Goal: Check status: Check status

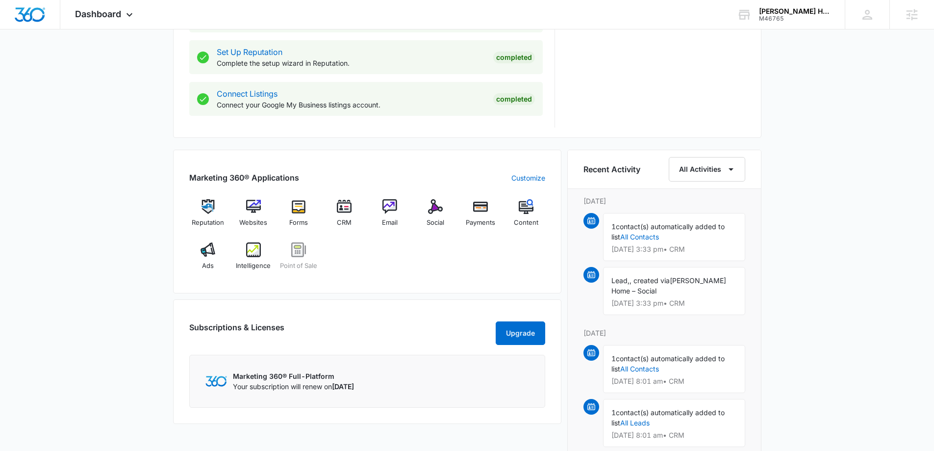
scroll to position [490, 0]
click at [216, 253] on div "Ads" at bounding box center [208, 258] width 38 height 35
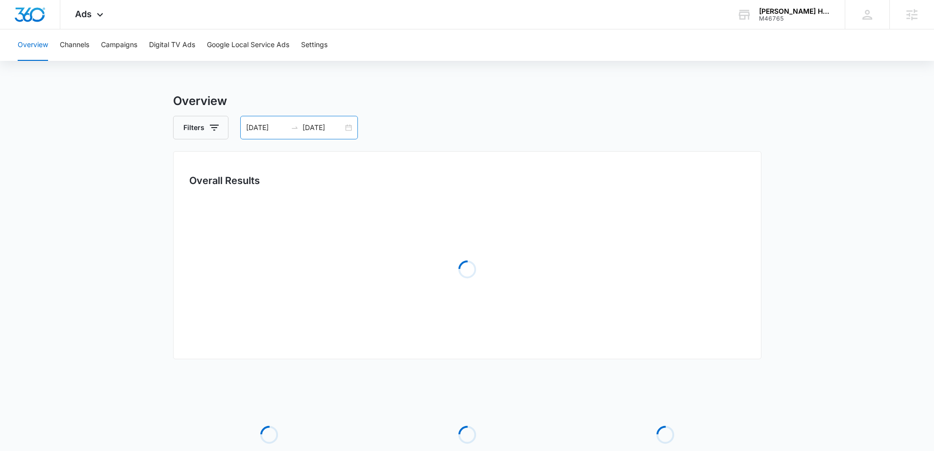
click at [353, 125] on div "09/17/2024 10/01/2025" at bounding box center [299, 128] width 118 height 24
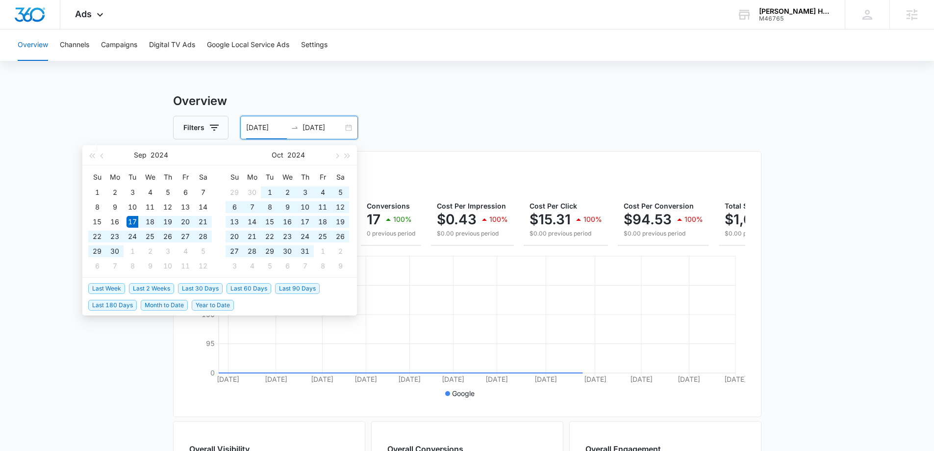
click at [352, 125] on div "09/17/2024 10/01/2025" at bounding box center [299, 128] width 118 height 24
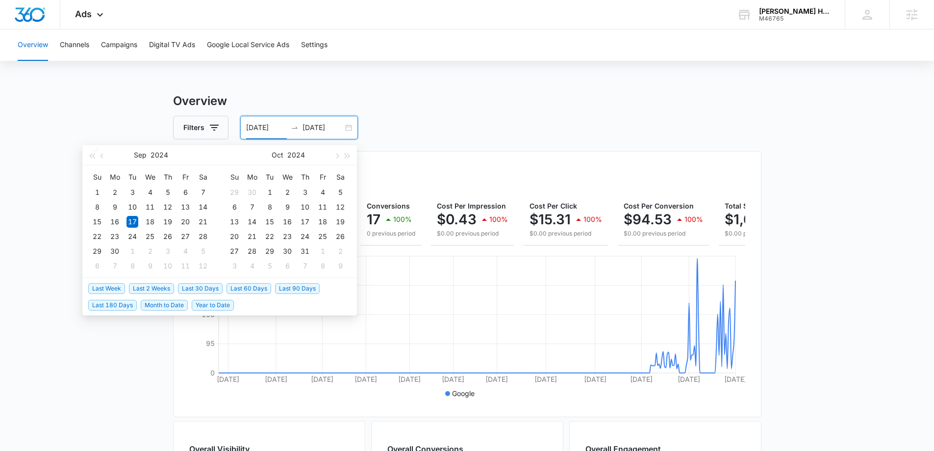
click at [189, 287] on span "Last 30 Days" at bounding box center [200, 288] width 45 height 11
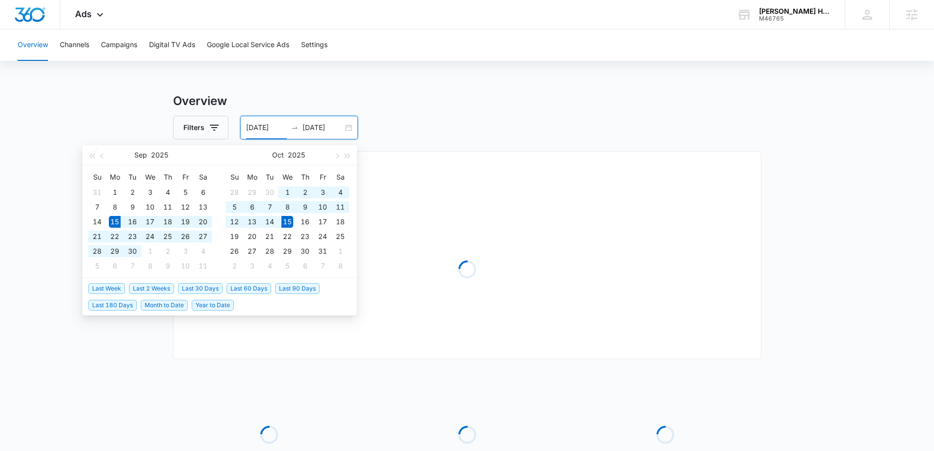
type input "09/15/2025"
type input "10/15/2025"
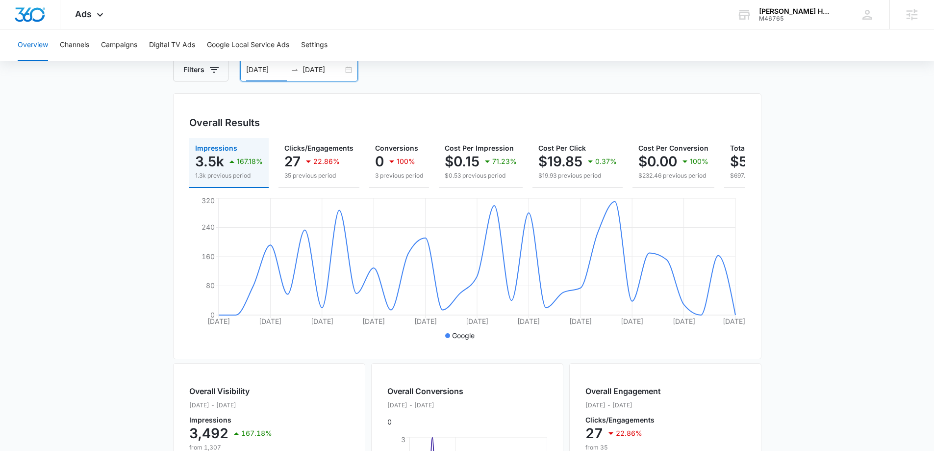
scroll to position [10, 0]
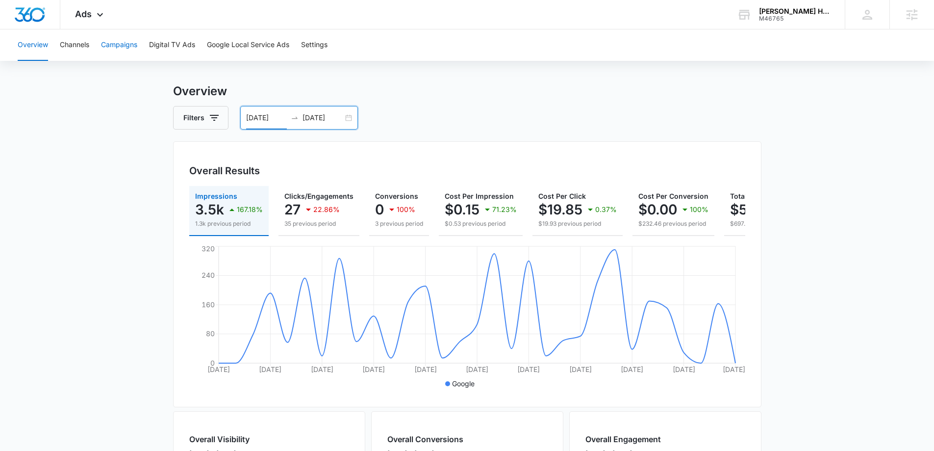
click at [129, 44] on button "Campaigns" at bounding box center [119, 44] width 36 height 31
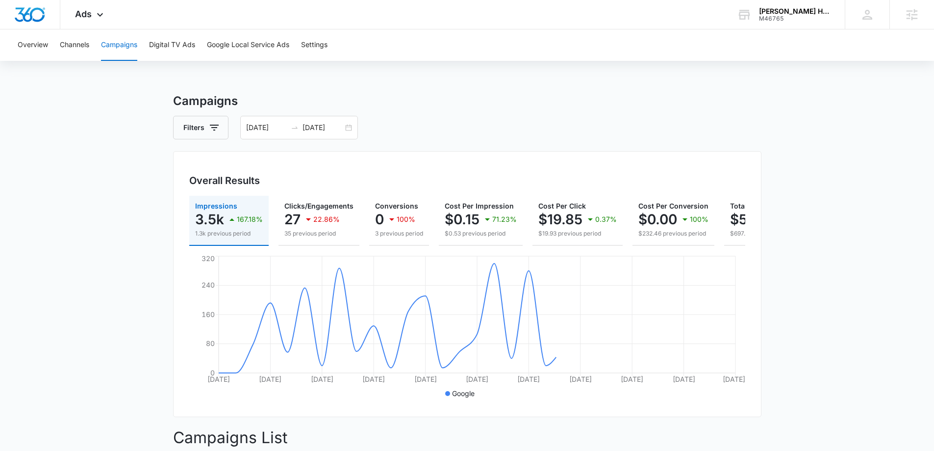
scroll to position [215, 0]
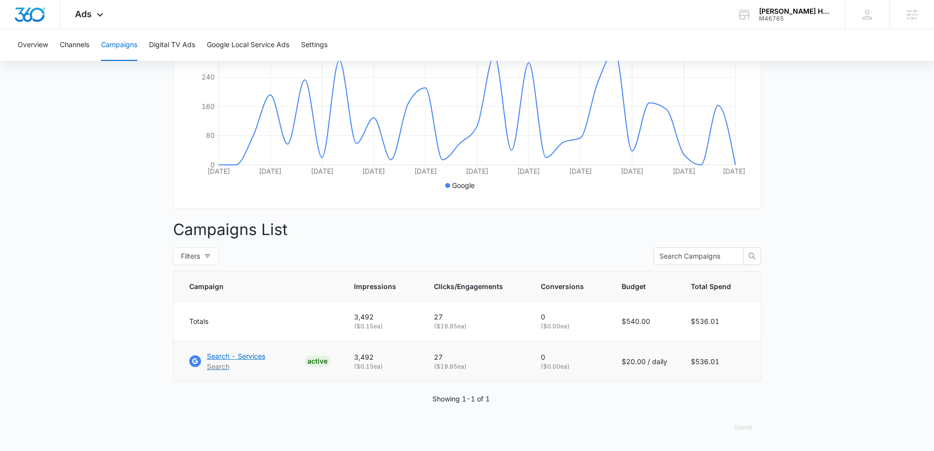
click at [242, 354] on p "Search - Services" at bounding box center [236, 356] width 58 height 10
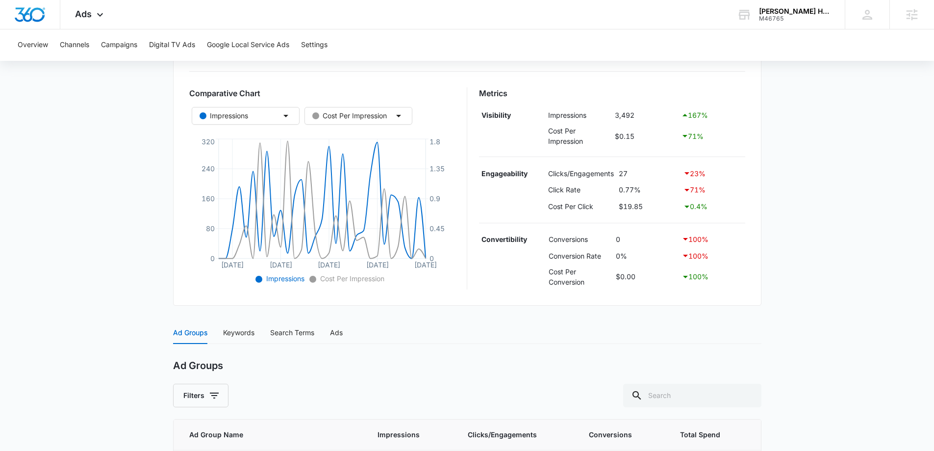
scroll to position [343, 0]
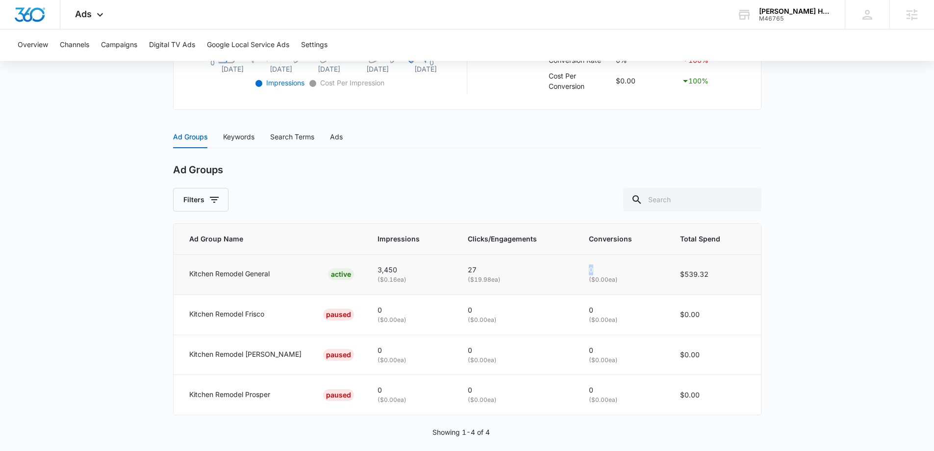
drag, startPoint x: 580, startPoint y: 272, endPoint x: 592, endPoint y: 273, distance: 11.8
click at [591, 273] on td "0 ( $0.00 ea)" at bounding box center [622, 274] width 91 height 40
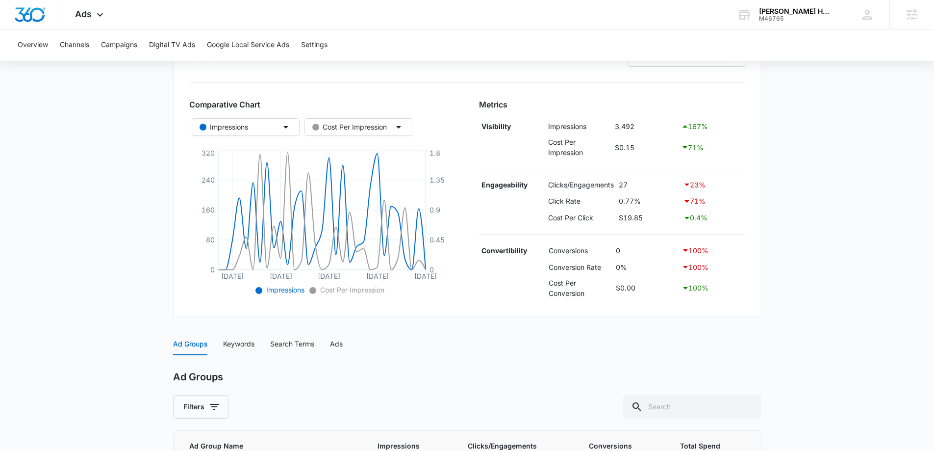
scroll to position [0, 0]
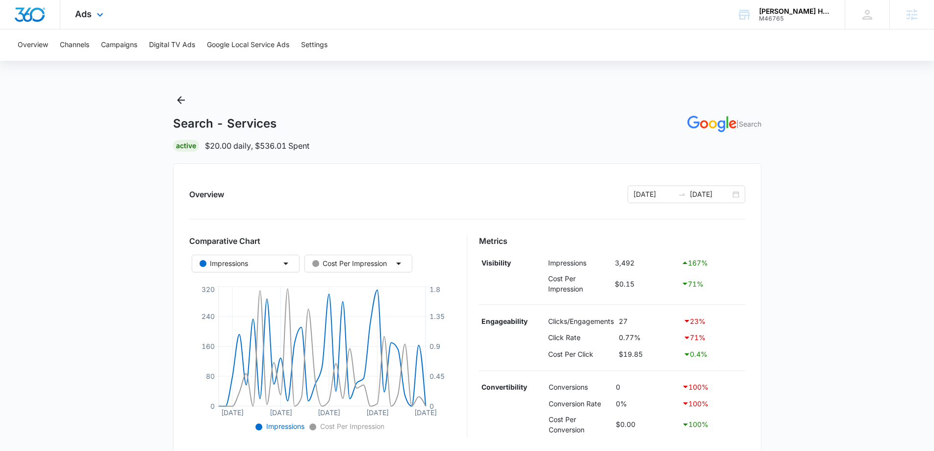
click at [29, 12] on img "Dashboard" at bounding box center [29, 14] width 31 height 15
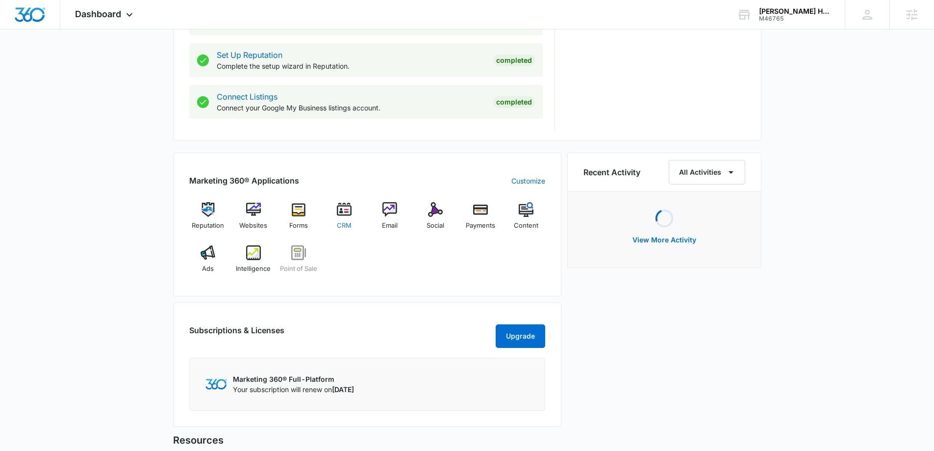
scroll to position [497, 0]
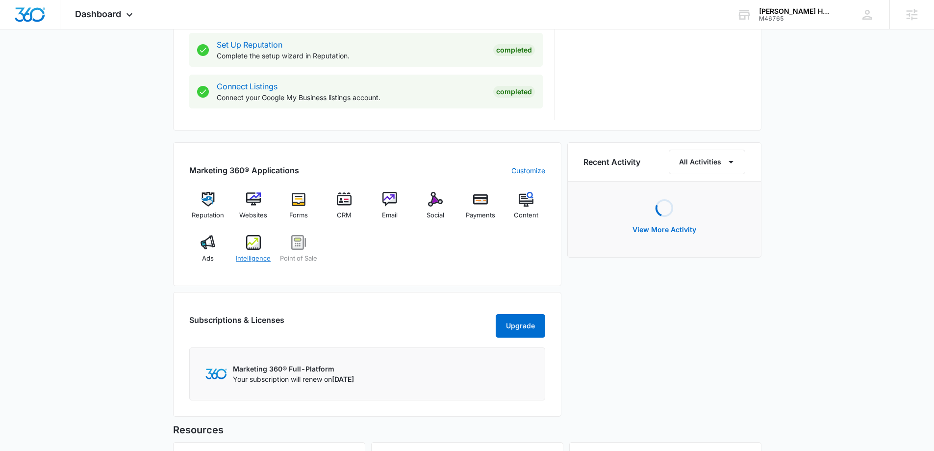
click at [247, 244] on img at bounding box center [253, 242] width 15 height 15
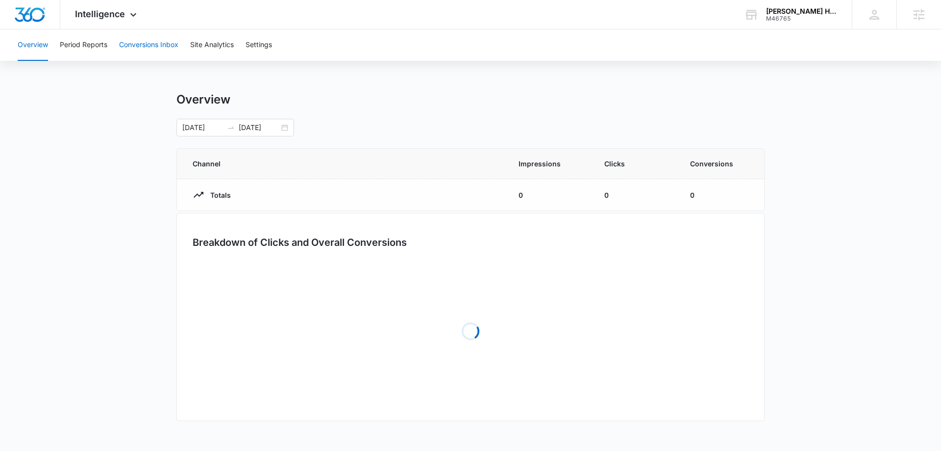
click at [153, 44] on button "Conversions Inbox" at bounding box center [148, 44] width 59 height 31
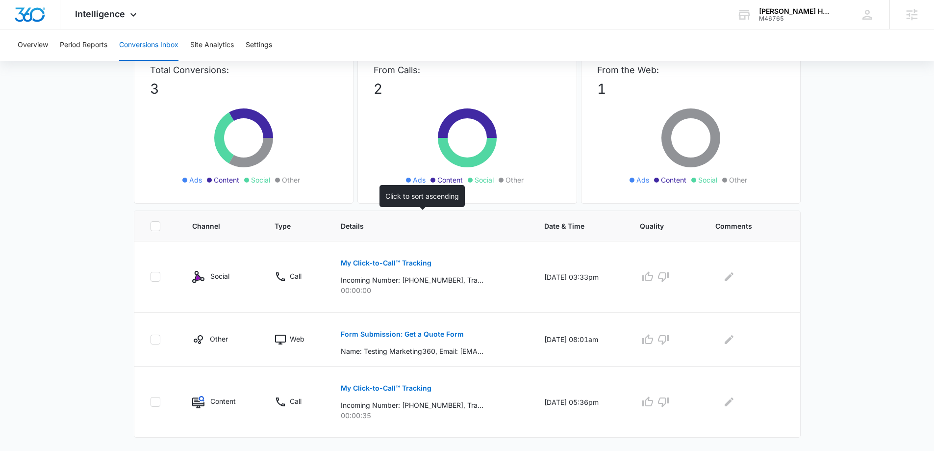
scroll to position [76, 0]
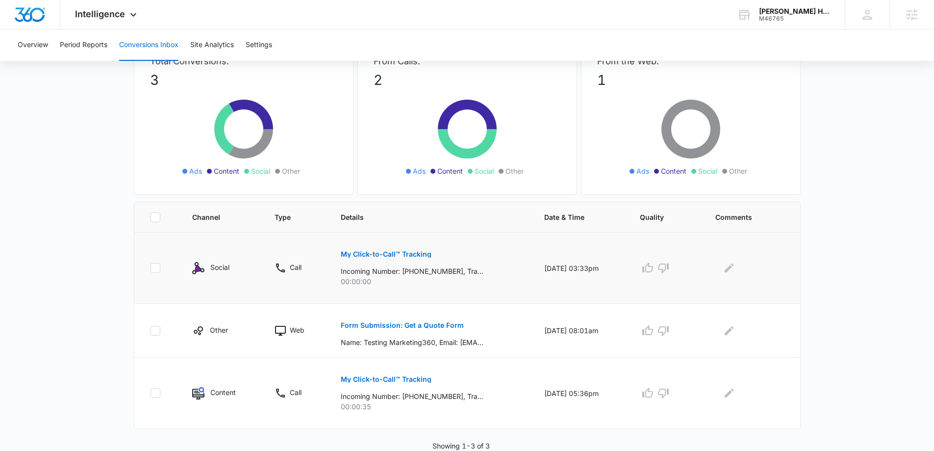
click at [380, 253] on p "My Click-to-Call™ Tracking" at bounding box center [386, 254] width 91 height 7
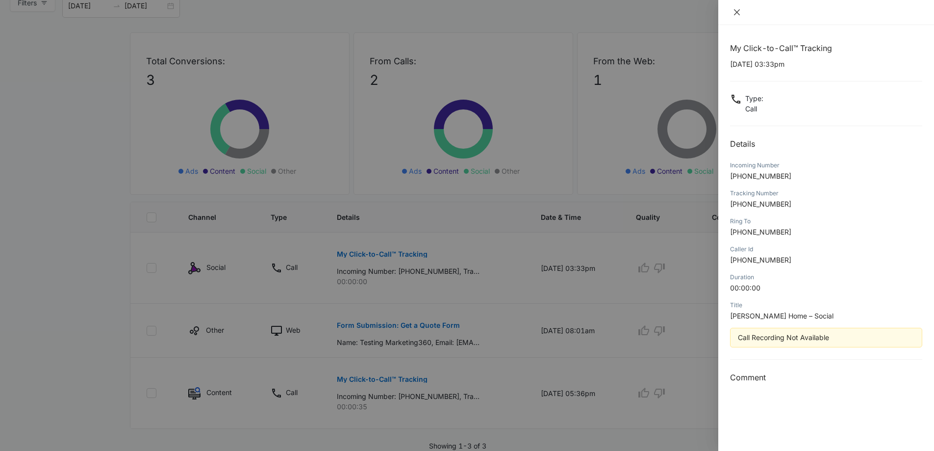
click at [740, 11] on icon "close" at bounding box center [737, 12] width 8 height 8
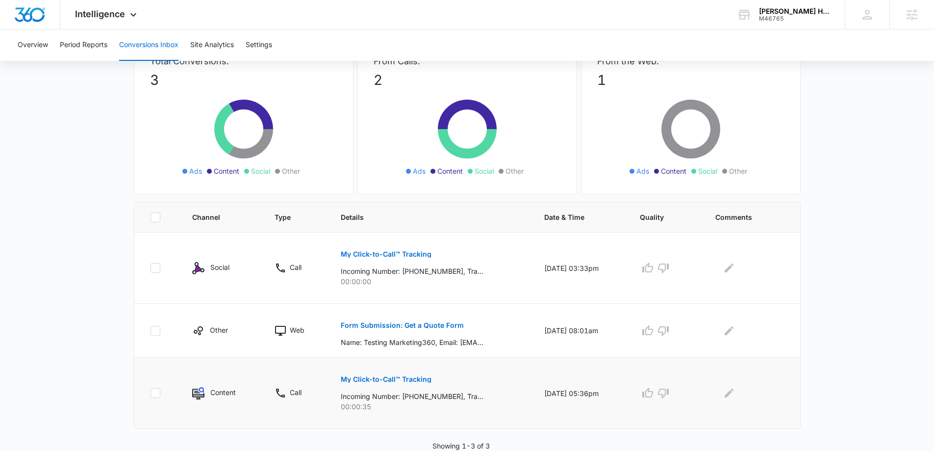
click at [385, 381] on p "My Click-to-Call™ Tracking" at bounding box center [386, 379] width 91 height 7
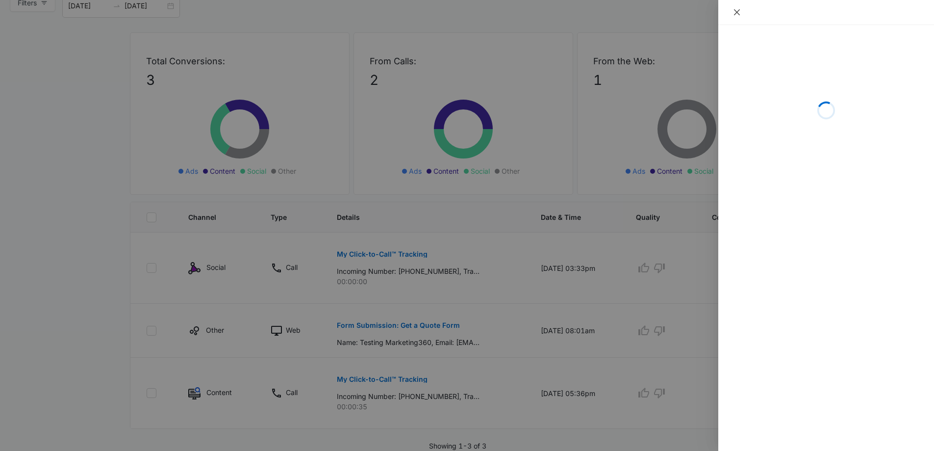
click at [740, 10] on icon "close" at bounding box center [737, 12] width 8 height 8
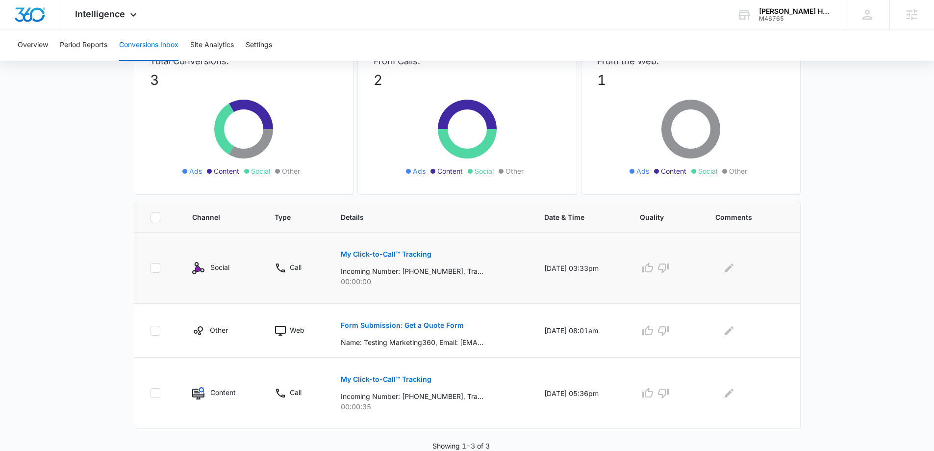
click at [402, 258] on button "My Click-to-Call™ Tracking" at bounding box center [386, 254] width 91 height 24
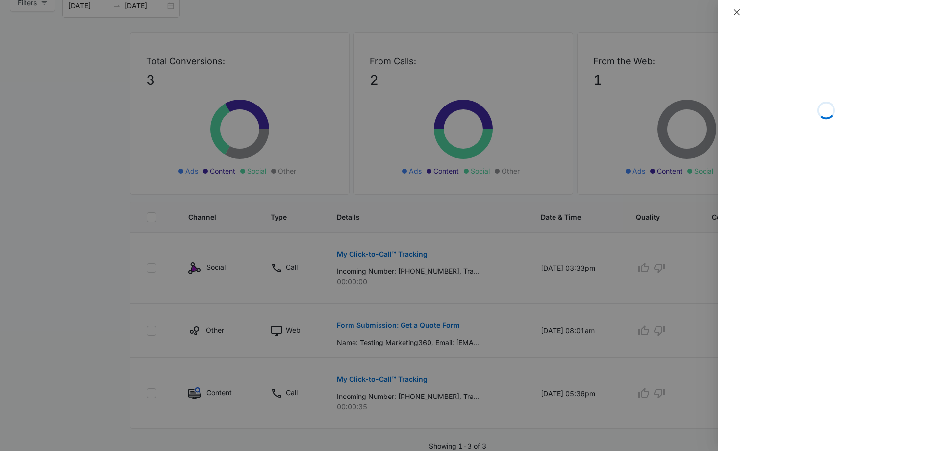
click at [738, 13] on icon "close" at bounding box center [737, 12] width 8 height 8
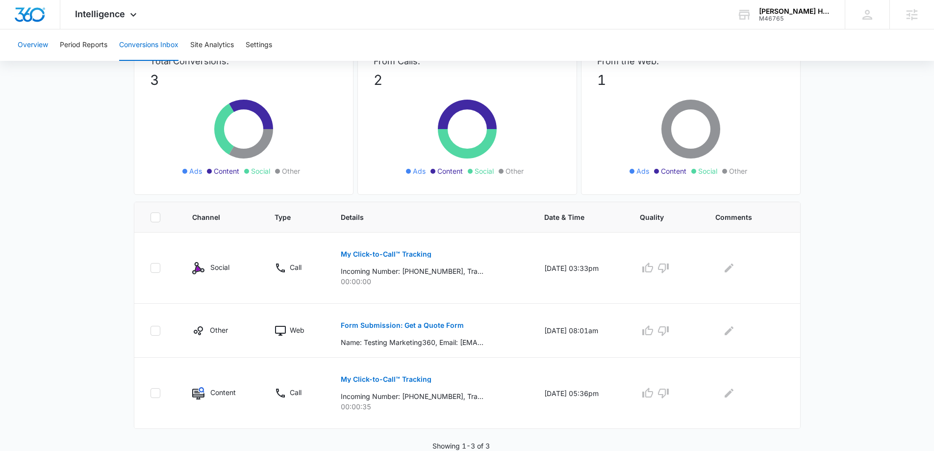
click at [47, 40] on button "Overview" at bounding box center [33, 44] width 30 height 31
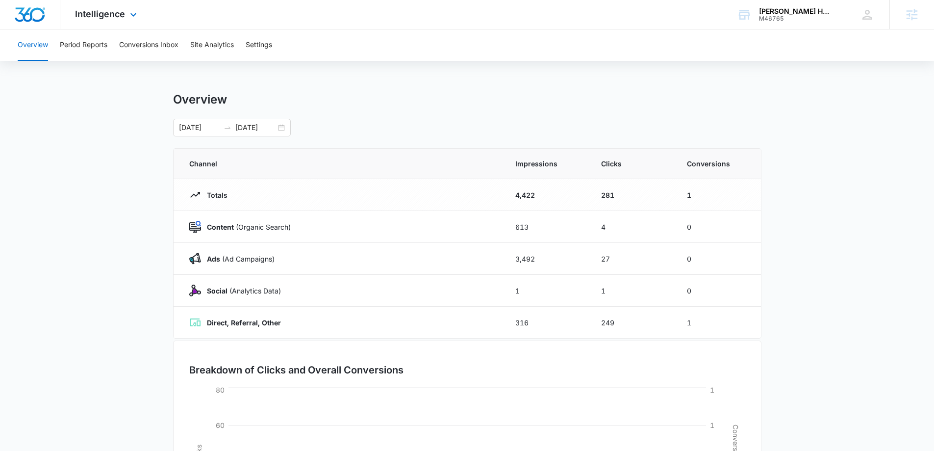
click at [40, 16] on img "Dashboard" at bounding box center [29, 14] width 31 height 15
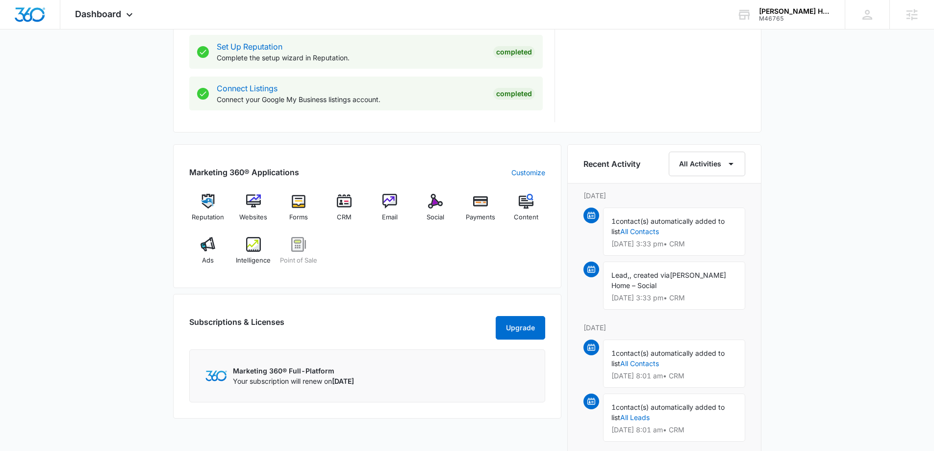
scroll to position [539, 0]
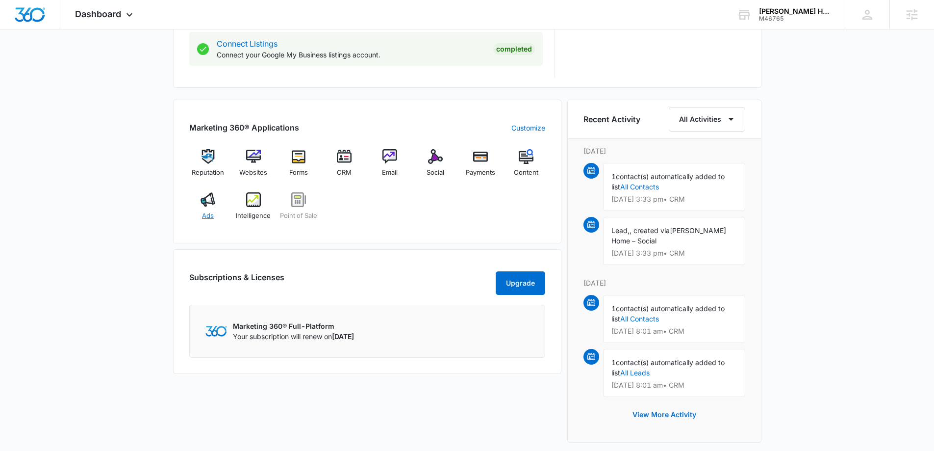
click at [206, 199] on img at bounding box center [208, 199] width 15 height 15
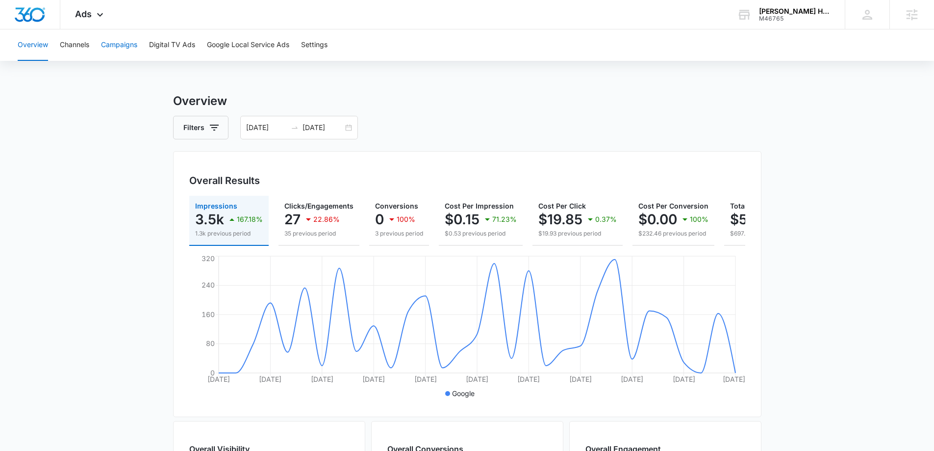
click at [122, 43] on button "Campaigns" at bounding box center [119, 44] width 36 height 31
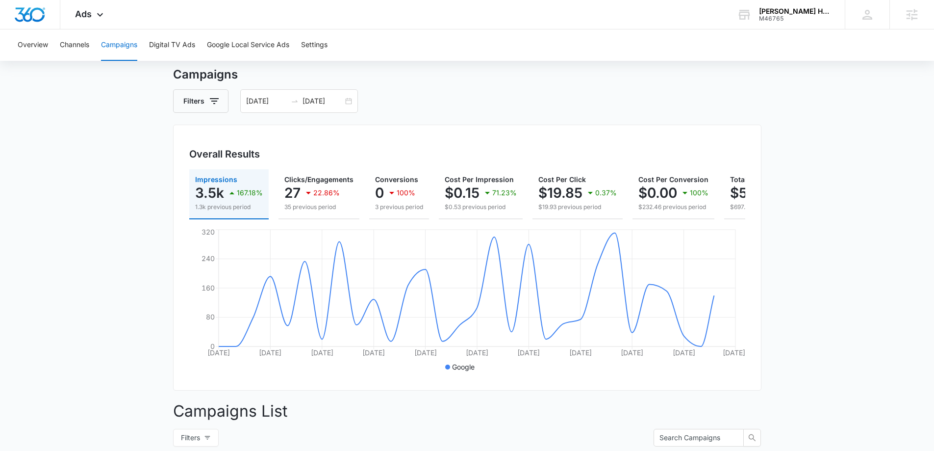
scroll to position [215, 0]
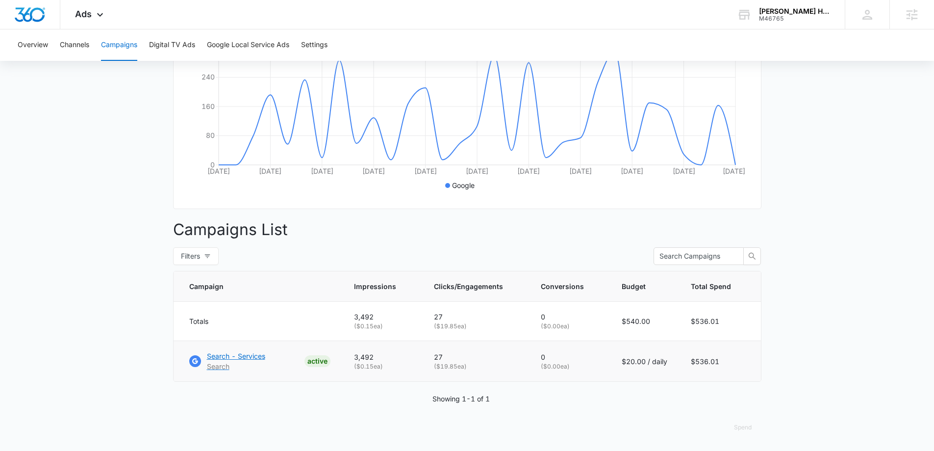
click at [213, 352] on p "Search - Services" at bounding box center [236, 356] width 58 height 10
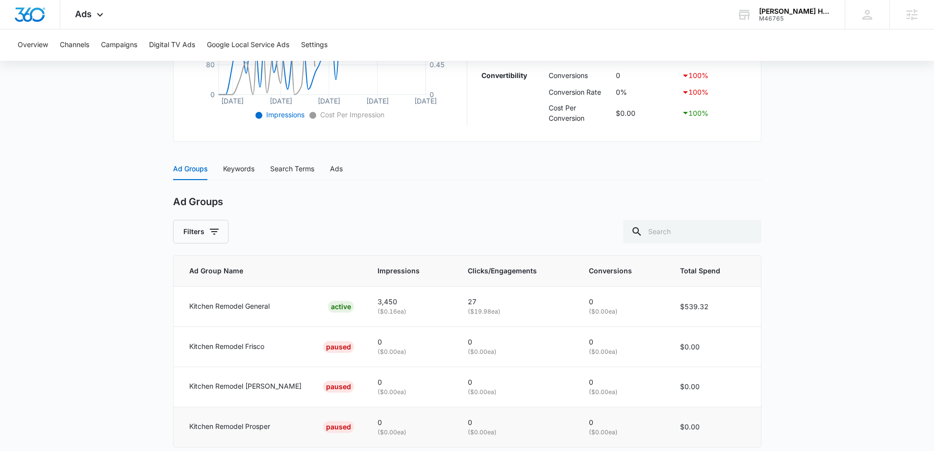
scroll to position [353, 0]
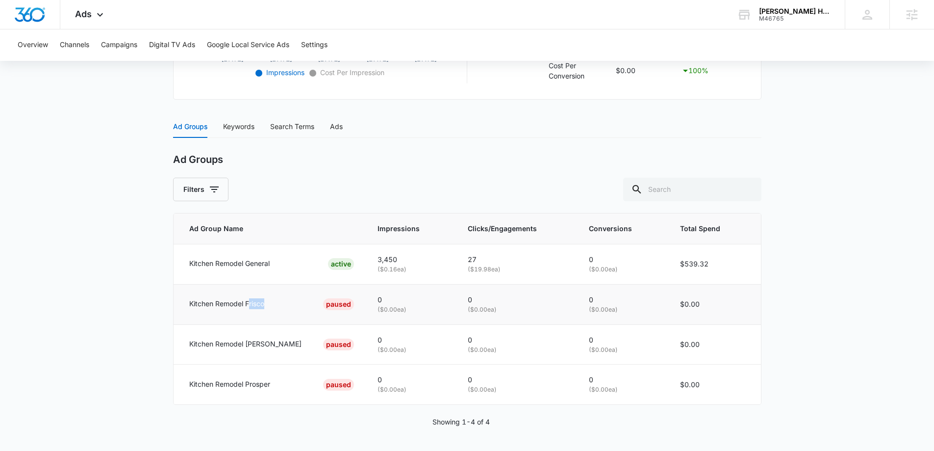
drag, startPoint x: 248, startPoint y: 304, endPoint x: 265, endPoint y: 314, distance: 20.0
click at [264, 304] on p "Kitchen Remodel Frisco" at bounding box center [226, 303] width 75 height 11
click at [253, 301] on p "Kitchen Remodel Frisco" at bounding box center [226, 303] width 75 height 11
click at [262, 348] on p "Kitchen Remodel McKinney" at bounding box center [245, 343] width 112 height 11
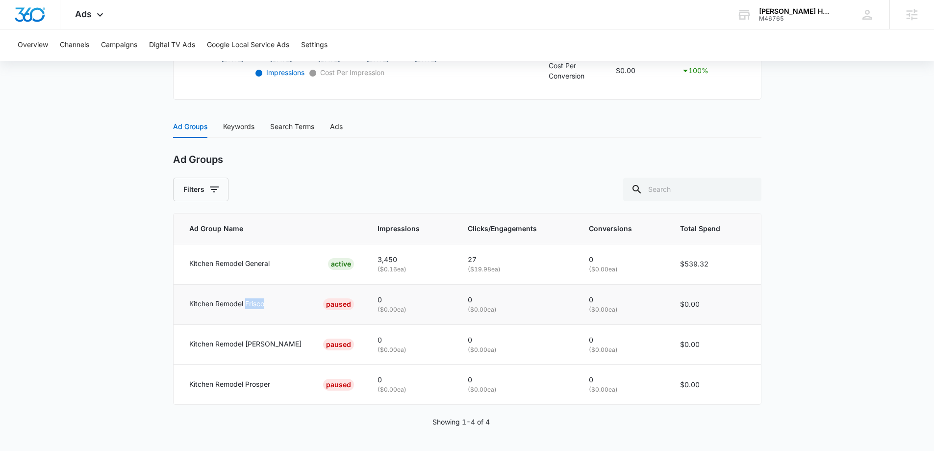
drag, startPoint x: 245, startPoint y: 302, endPoint x: 267, endPoint y: 302, distance: 22.1
click at [267, 302] on div "Kitchen Remodel Frisco PAUSED" at bounding box center [271, 304] width 165 height 12
click at [233, 259] on p "Kitchen Remodel General" at bounding box center [229, 263] width 80 height 11
click at [233, 260] on p "Kitchen Remodel General" at bounding box center [229, 263] width 80 height 11
click at [235, 265] on p "Kitchen Remodel General" at bounding box center [229, 263] width 80 height 11
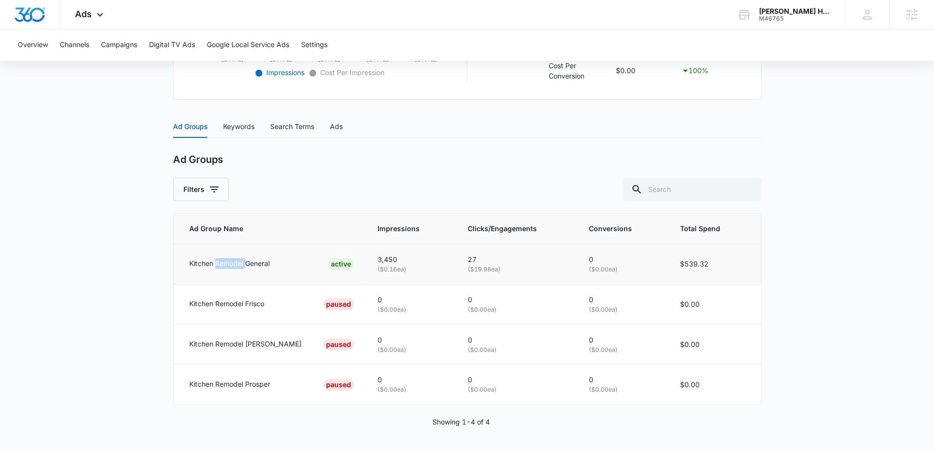
click at [235, 265] on p "Kitchen Remodel General" at bounding box center [229, 263] width 80 height 11
click at [227, 303] on p "Kitchen Remodel Frisco" at bounding box center [226, 303] width 75 height 11
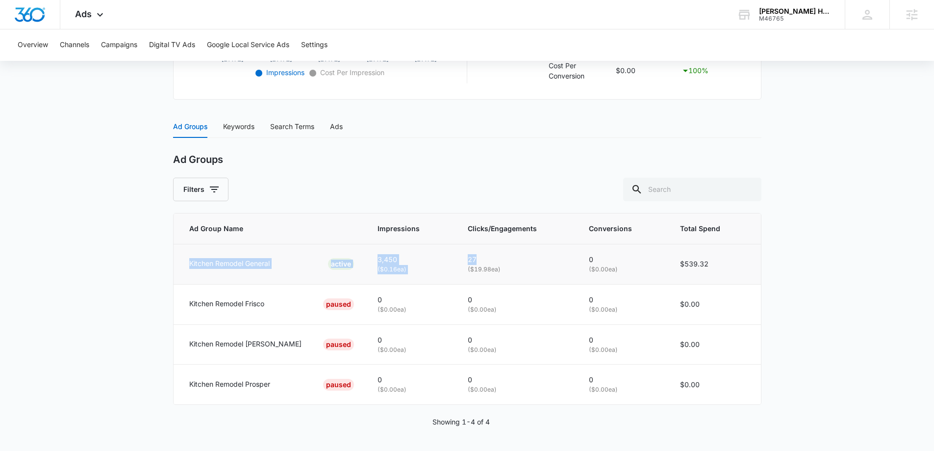
drag, startPoint x: 182, startPoint y: 260, endPoint x: 489, endPoint y: 268, distance: 307.0
click at [489, 262] on tr "Kitchen Remodel General ACTIVE 3,450 ( $0.16 ea) 27 ( $19.98 ea) 0 ( $0.00 ea) …" at bounding box center [467, 264] width 587 height 40
drag, startPoint x: 189, startPoint y: 304, endPoint x: 287, endPoint y: 296, distance: 98.0
click at [287, 296] on td "Kitchen Remodel Frisco PAUSED" at bounding box center [270, 304] width 193 height 40
drag, startPoint x: 186, startPoint y: 345, endPoint x: 289, endPoint y: 345, distance: 102.5
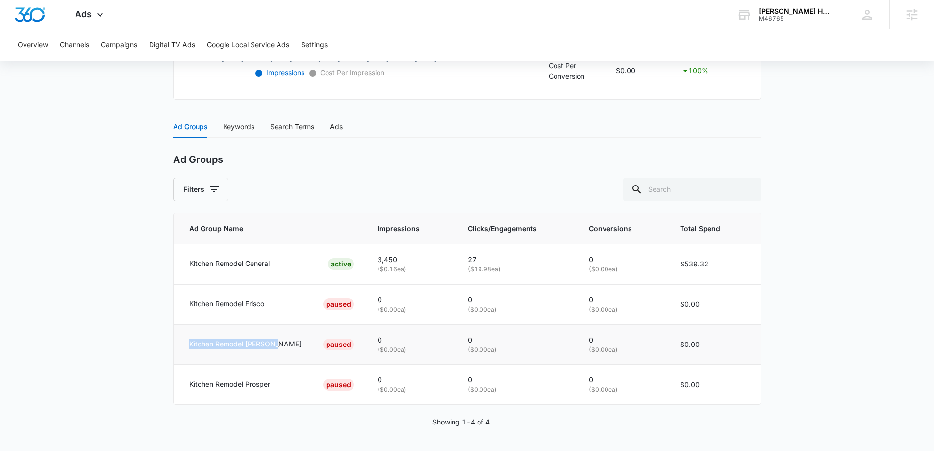
click at [288, 345] on td "Kitchen Remodel McKinney PAUSED" at bounding box center [270, 344] width 193 height 40
drag, startPoint x: 189, startPoint y: 384, endPoint x: 300, endPoint y: 383, distance: 110.3
click at [300, 383] on div "Kitchen Remodel Prosper PAUSED" at bounding box center [271, 384] width 165 height 12
click at [214, 306] on p "Kitchen Remodel Frisco" at bounding box center [226, 303] width 75 height 11
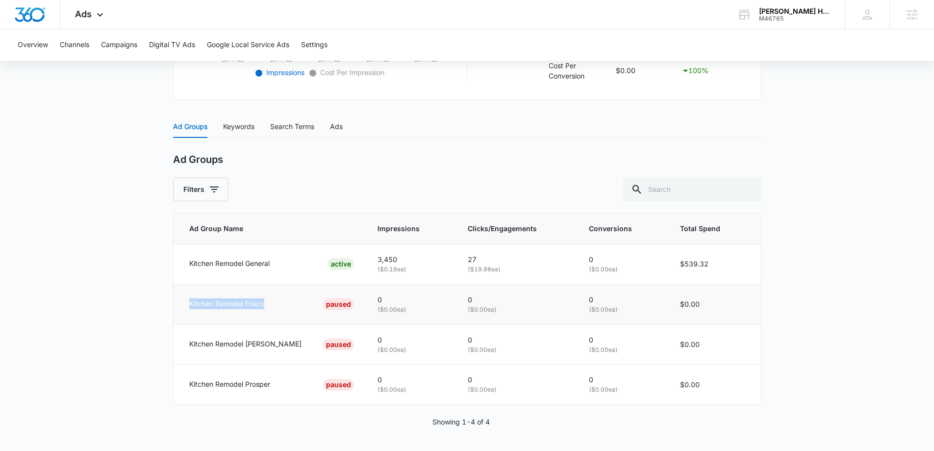
click at [214, 306] on p "Kitchen Remodel Frisco" at bounding box center [226, 303] width 75 height 11
click at [217, 340] on p "Kitchen Remodel McKinney" at bounding box center [245, 343] width 112 height 11
click at [217, 339] on p "Kitchen Remodel McKinney" at bounding box center [245, 343] width 112 height 11
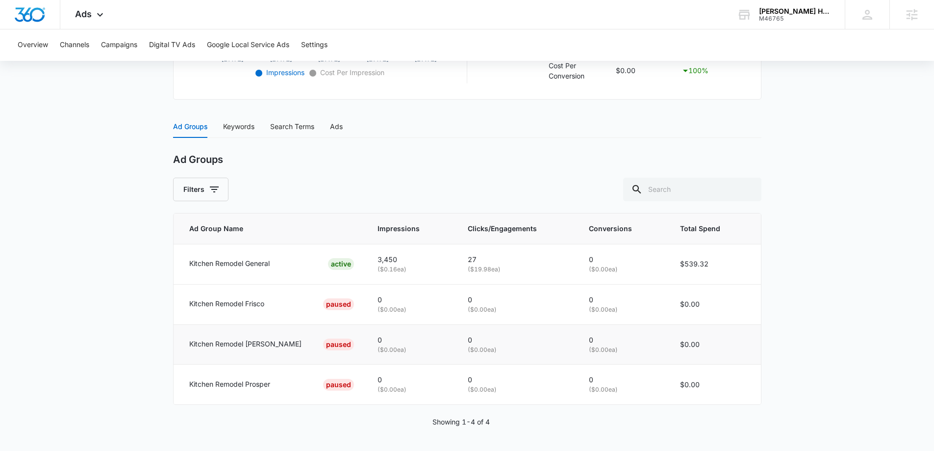
click at [217, 346] on p "Kitchen Remodel McKinney" at bounding box center [245, 343] width 112 height 11
drag, startPoint x: 673, startPoint y: 266, endPoint x: 725, endPoint y: 270, distance: 51.7
click at [722, 270] on td "$539.32" at bounding box center [714, 264] width 93 height 40
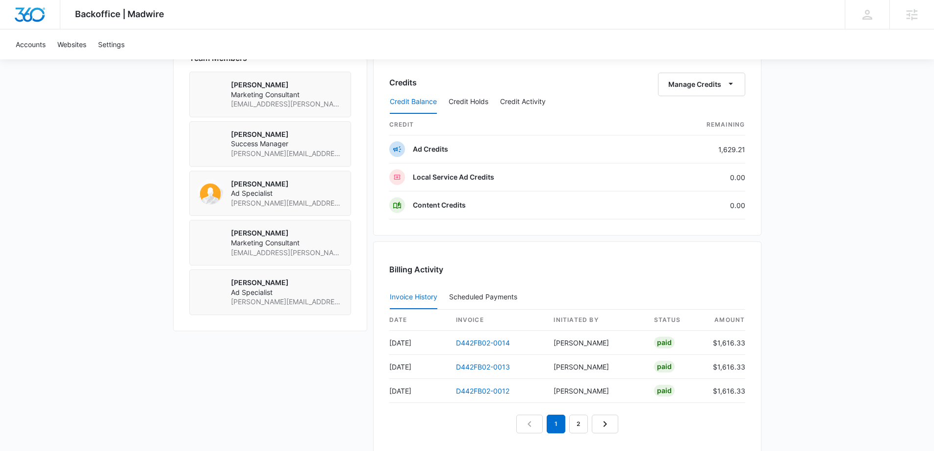
scroll to position [871, 0]
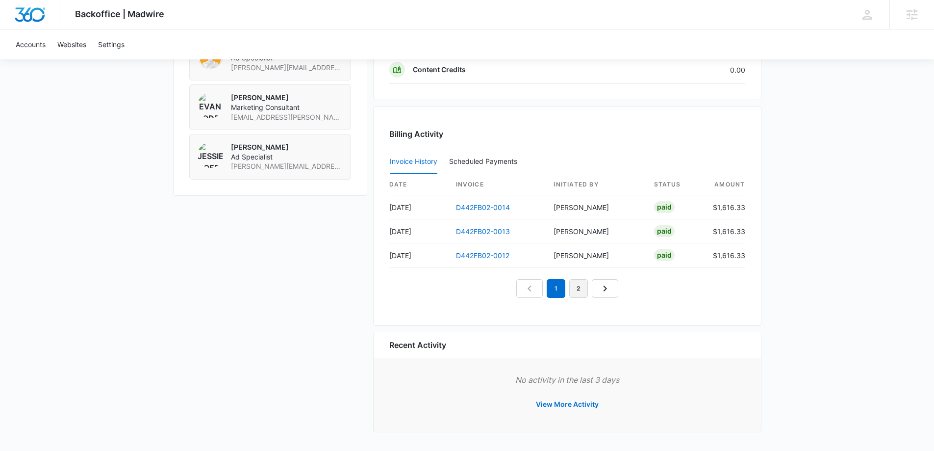
click at [576, 300] on div "Billing Activity Invoice History Scheduled Payments 0 date invoice Initiated By…" at bounding box center [567, 216] width 388 height 220
click at [576, 289] on link "2" at bounding box center [578, 288] width 19 height 19
click at [598, 293] on link "3" at bounding box center [589, 288] width 19 height 19
click at [604, 292] on link "4" at bounding box center [601, 288] width 19 height 19
click at [610, 291] on link "5" at bounding box center [612, 288] width 19 height 19
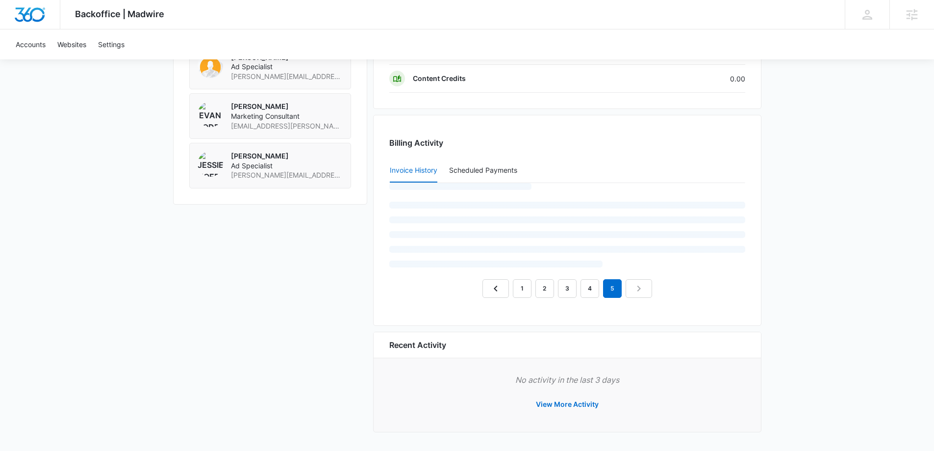
scroll to position [847, 0]
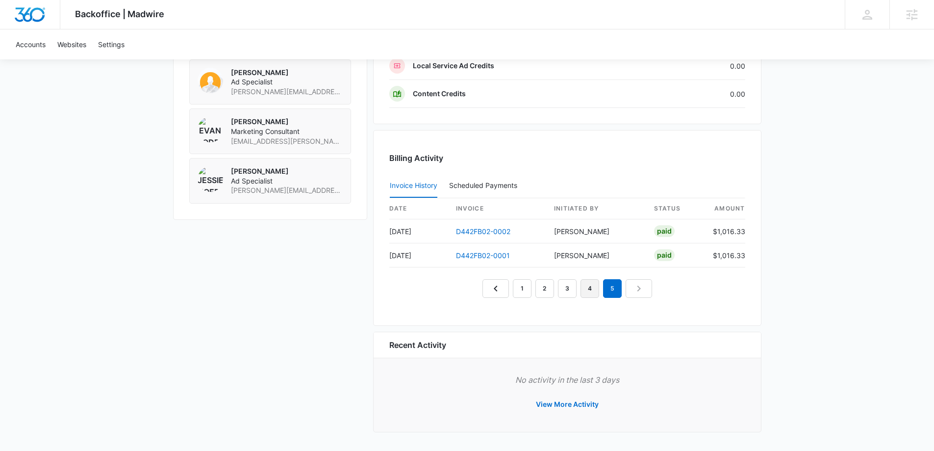
click at [585, 291] on link "4" at bounding box center [589, 288] width 19 height 19
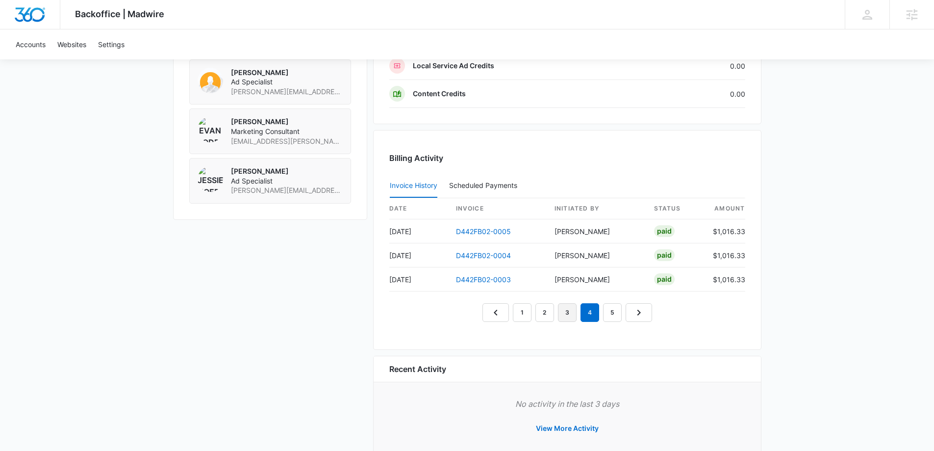
click at [566, 314] on link "3" at bounding box center [567, 312] width 19 height 19
click at [546, 311] on link "2" at bounding box center [544, 312] width 19 height 19
click at [524, 314] on link "1" at bounding box center [522, 312] width 19 height 19
click at [543, 312] on link "2" at bounding box center [544, 312] width 19 height 19
click at [529, 317] on link "1" at bounding box center [522, 312] width 19 height 19
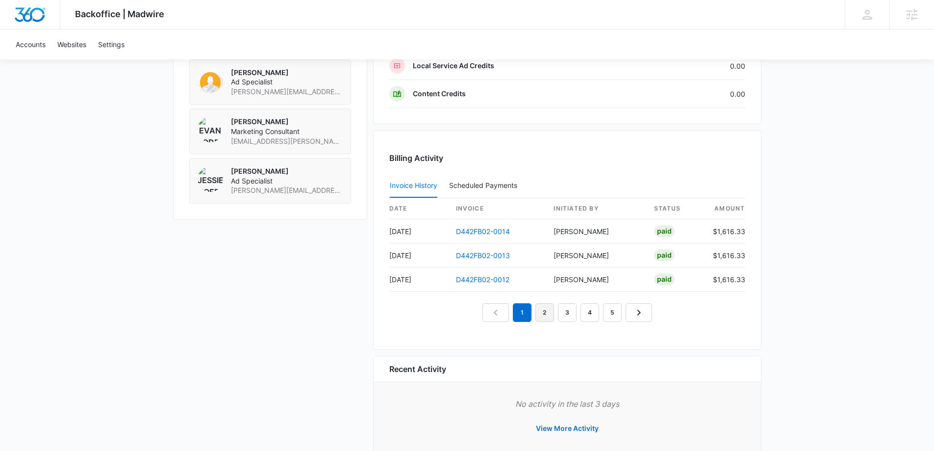
click at [546, 313] on link "2" at bounding box center [544, 312] width 19 height 19
click at [525, 314] on link "1" at bounding box center [522, 312] width 19 height 19
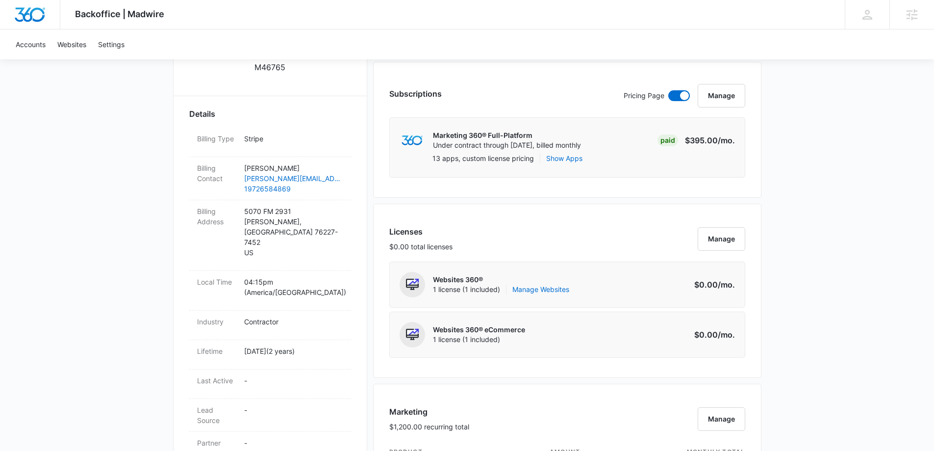
scroll to position [392, 0]
